Goal: Information Seeking & Learning: Check status

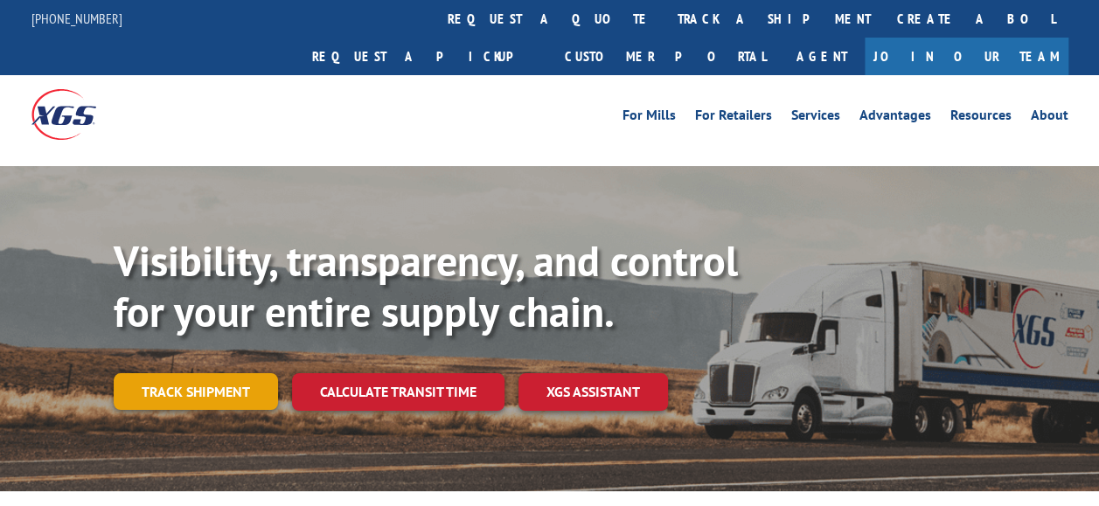
click at [208, 373] on link "Track shipment" at bounding box center [196, 391] width 164 height 37
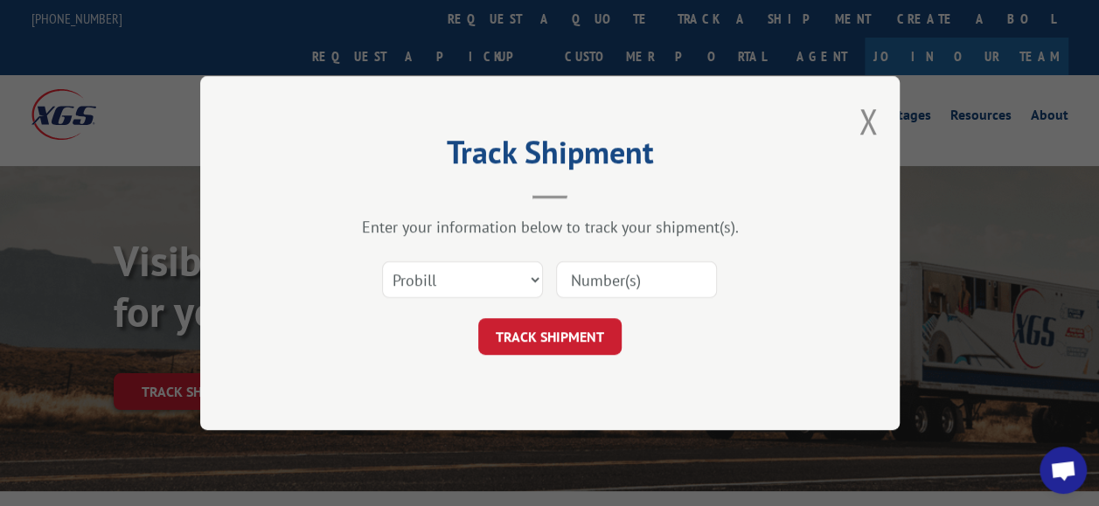
click at [594, 273] on input at bounding box center [636, 279] width 161 height 37
type input "17591939"
click at [581, 347] on button "TRACK SHIPMENT" at bounding box center [549, 336] width 143 height 37
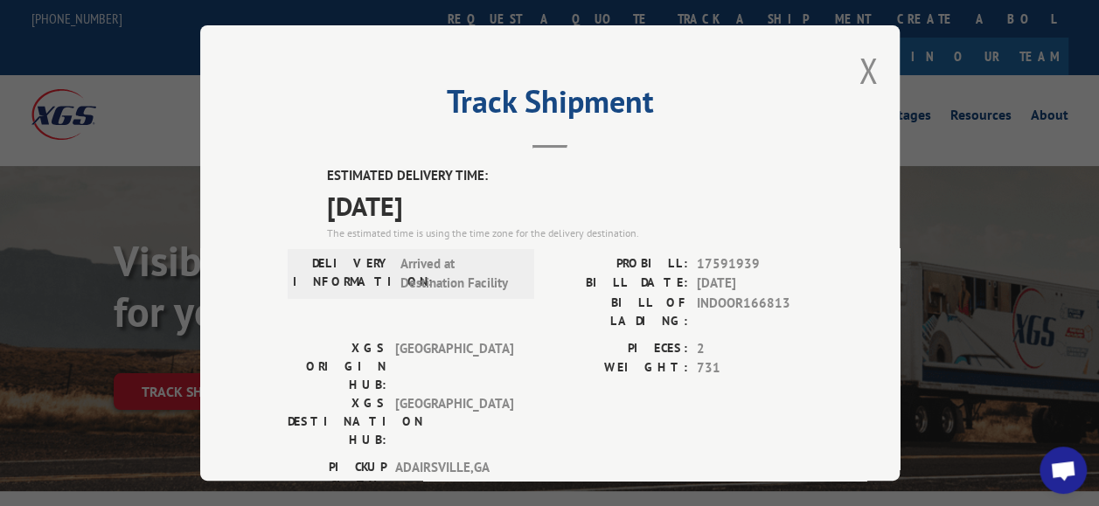
click at [866, 60] on button "Close modal" at bounding box center [868, 70] width 19 height 46
